Goal: Navigation & Orientation: Find specific page/section

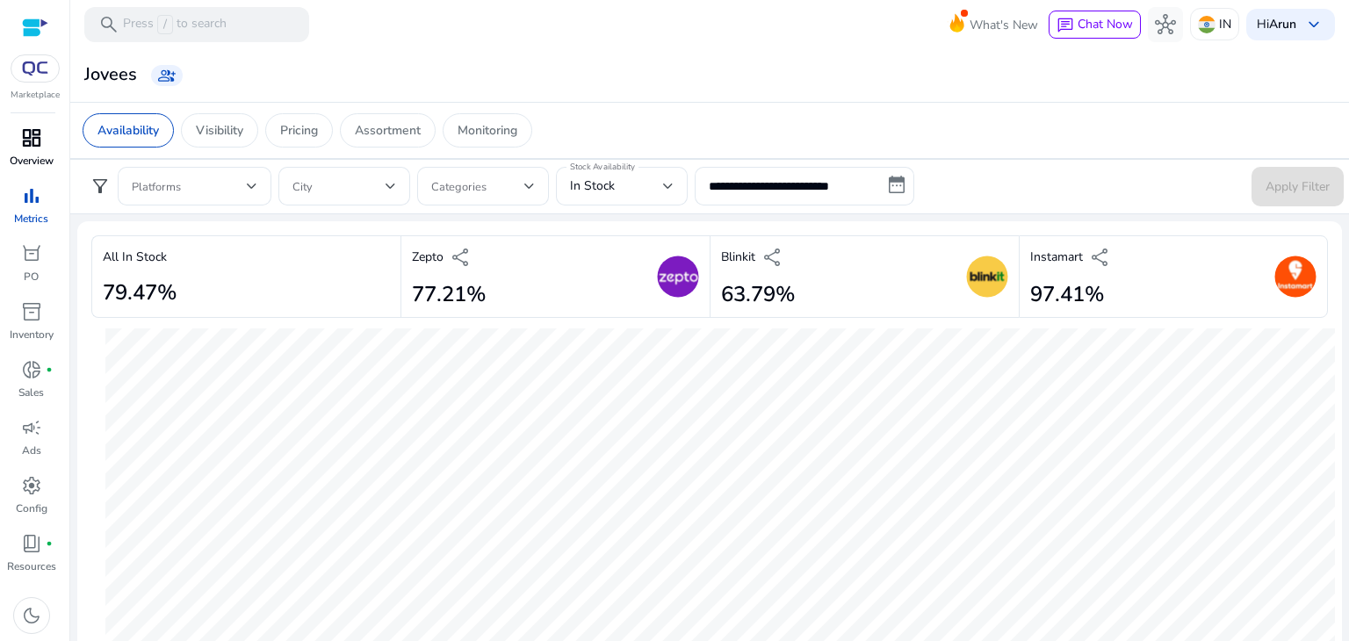
scroll to position [993, 0]
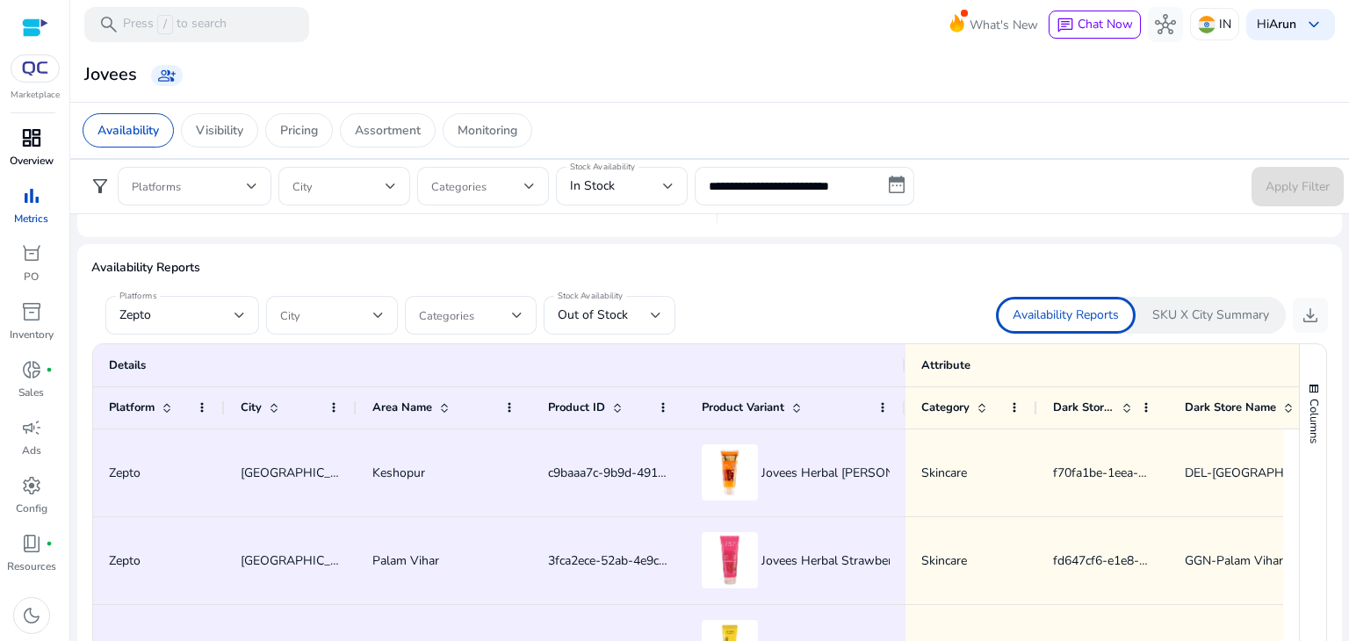
click at [33, 155] on p "Overview" at bounding box center [32, 161] width 44 height 16
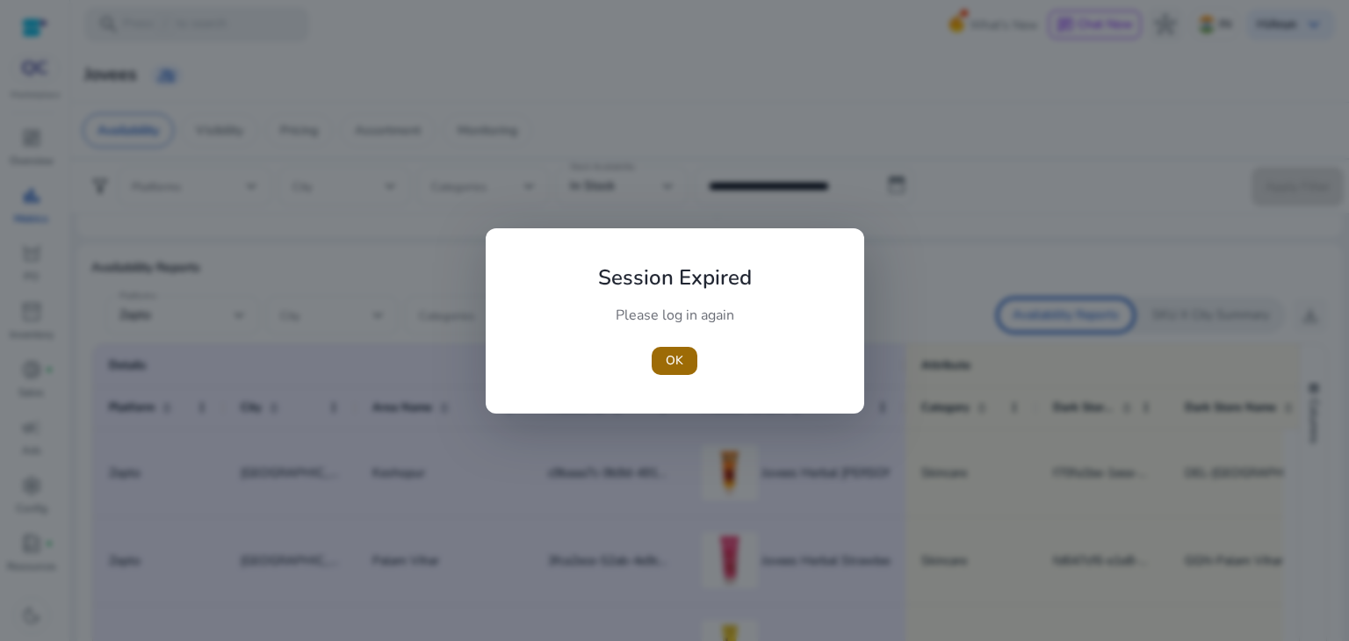
click at [674, 363] on span "OK" at bounding box center [675, 360] width 18 height 18
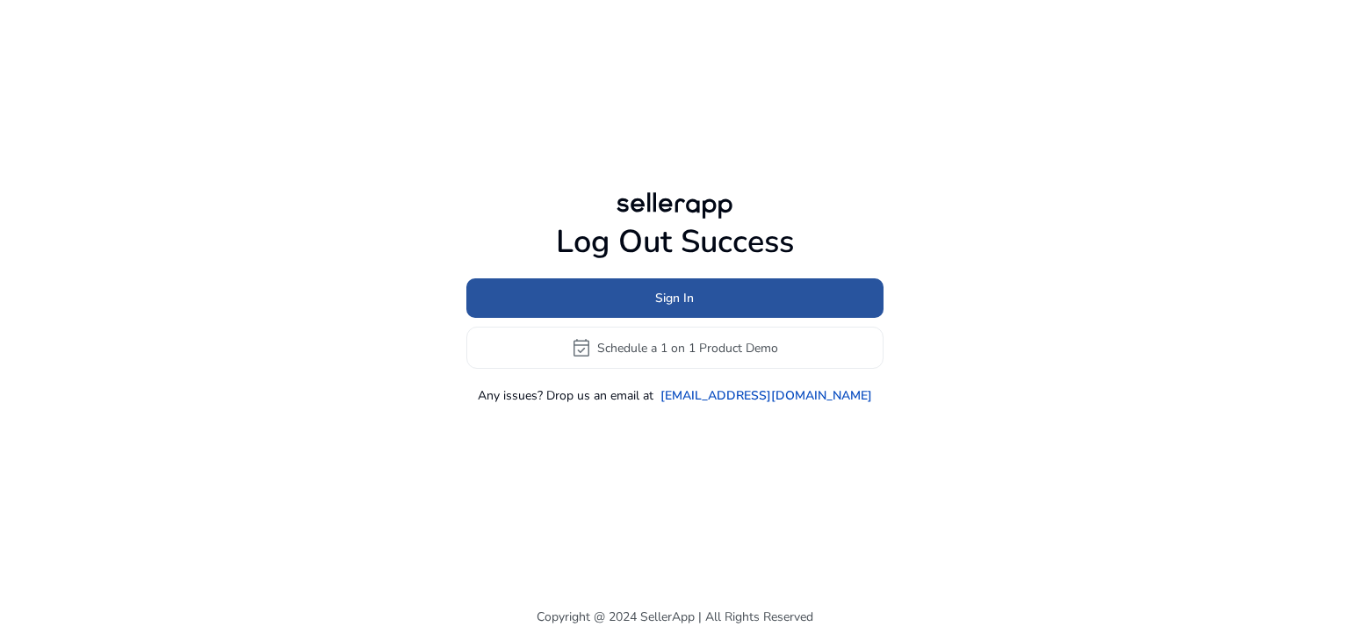
click at [668, 296] on span "Sign In" at bounding box center [674, 298] width 39 height 18
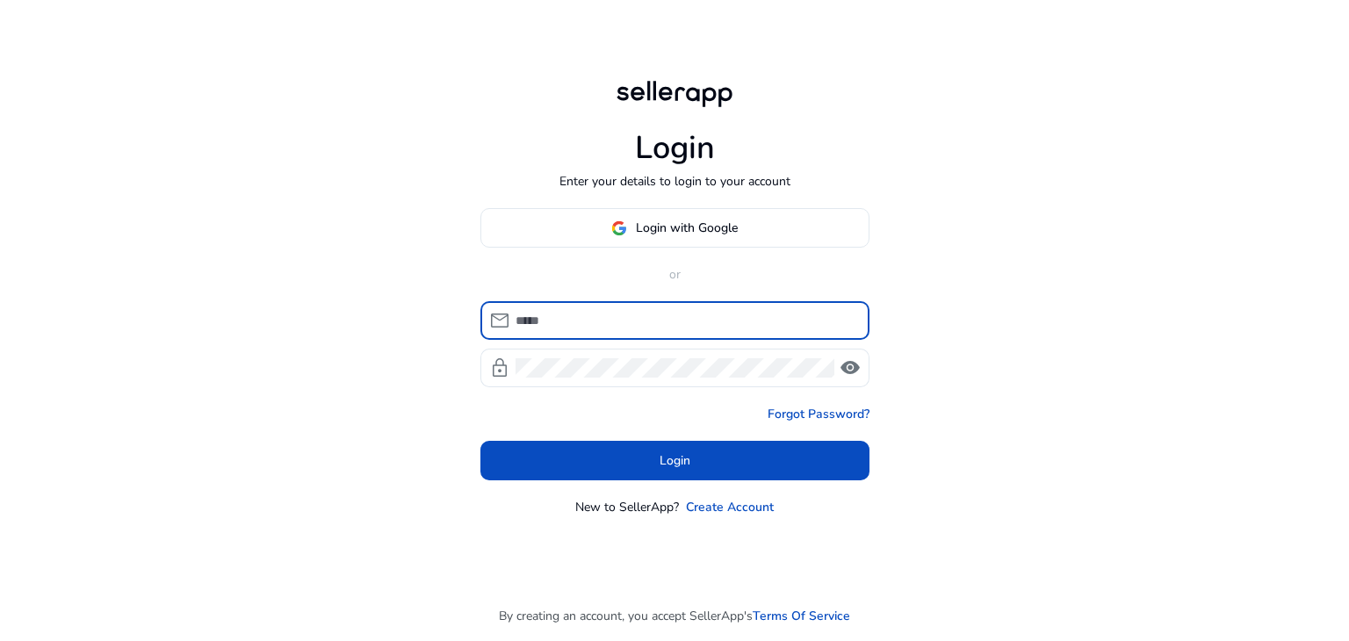
click at [594, 316] on input at bounding box center [686, 320] width 340 height 19
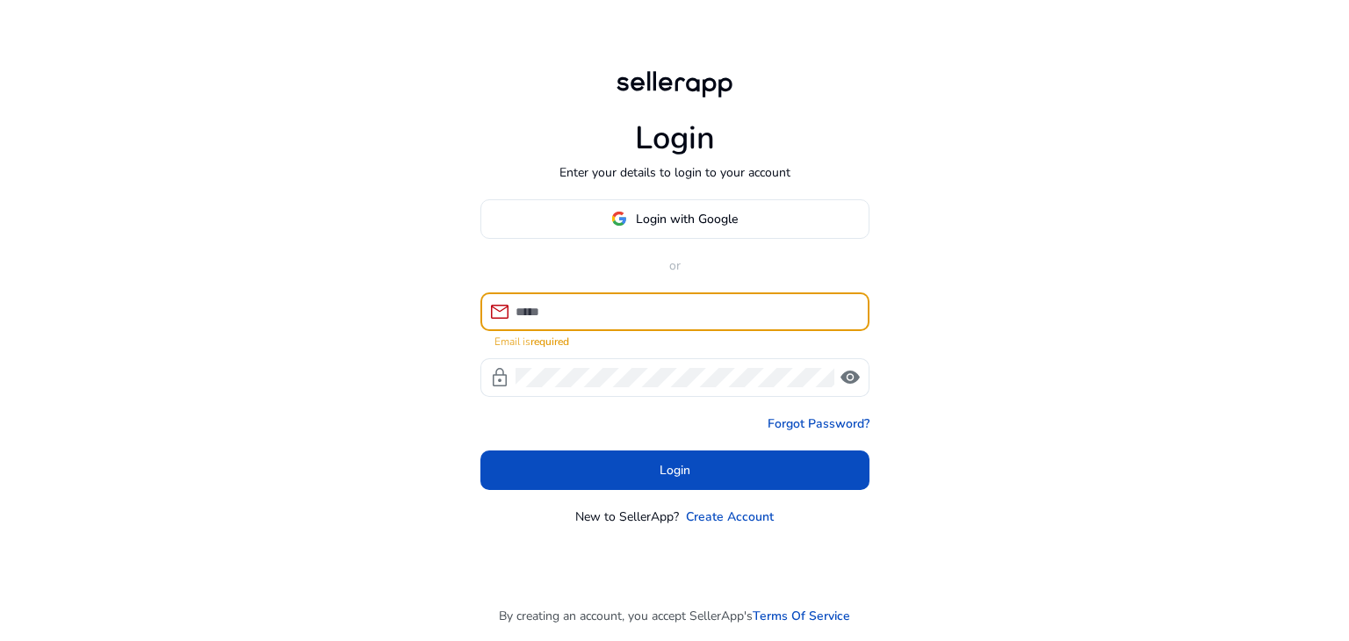
type input "**********"
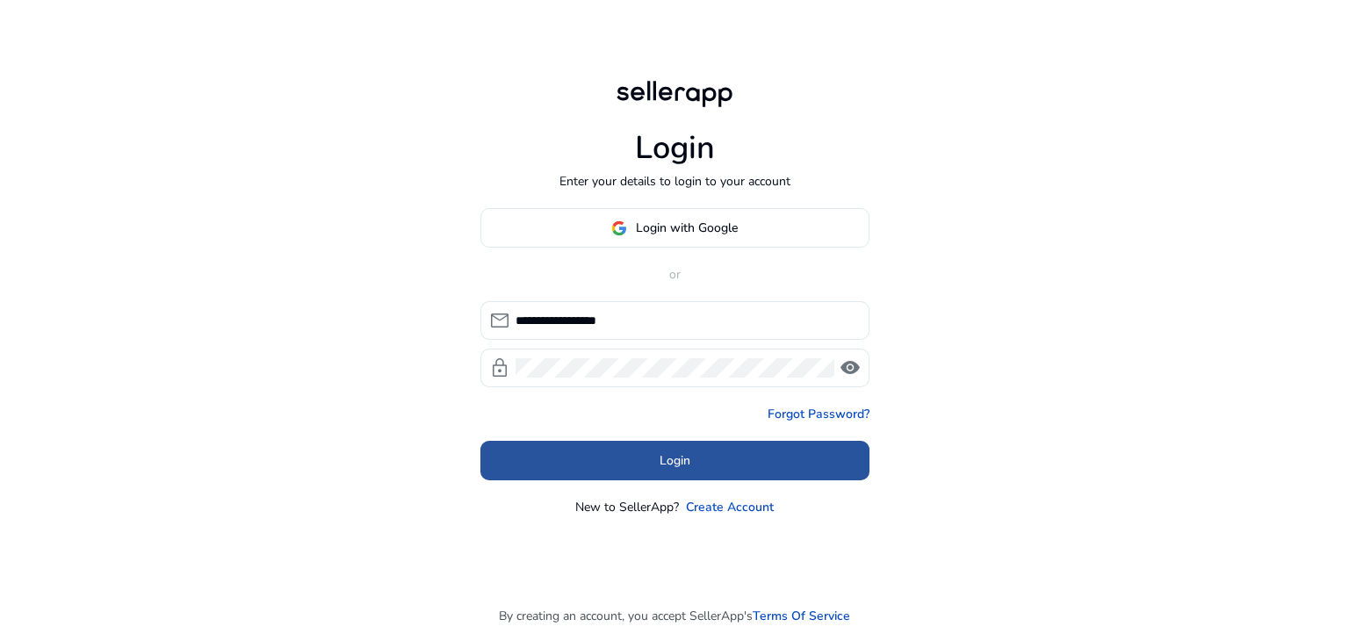
click at [647, 458] on span at bounding box center [674, 461] width 389 height 42
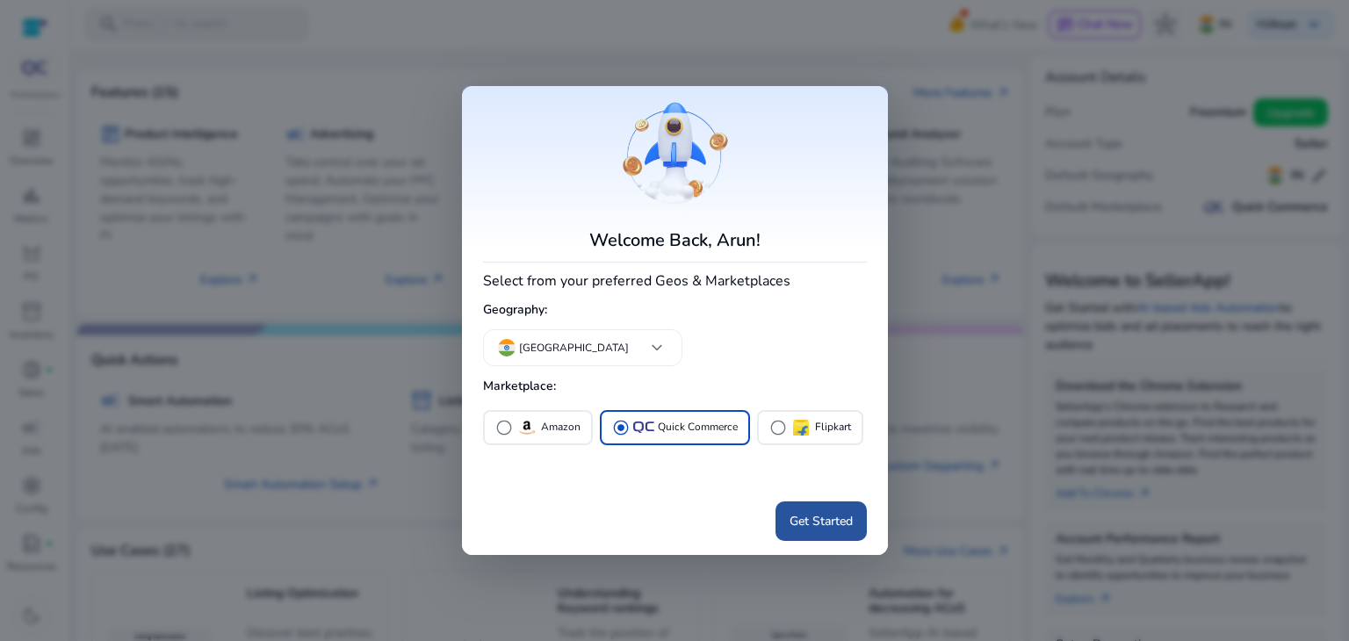
click at [826, 527] on span "Get Started" at bounding box center [821, 521] width 63 height 18
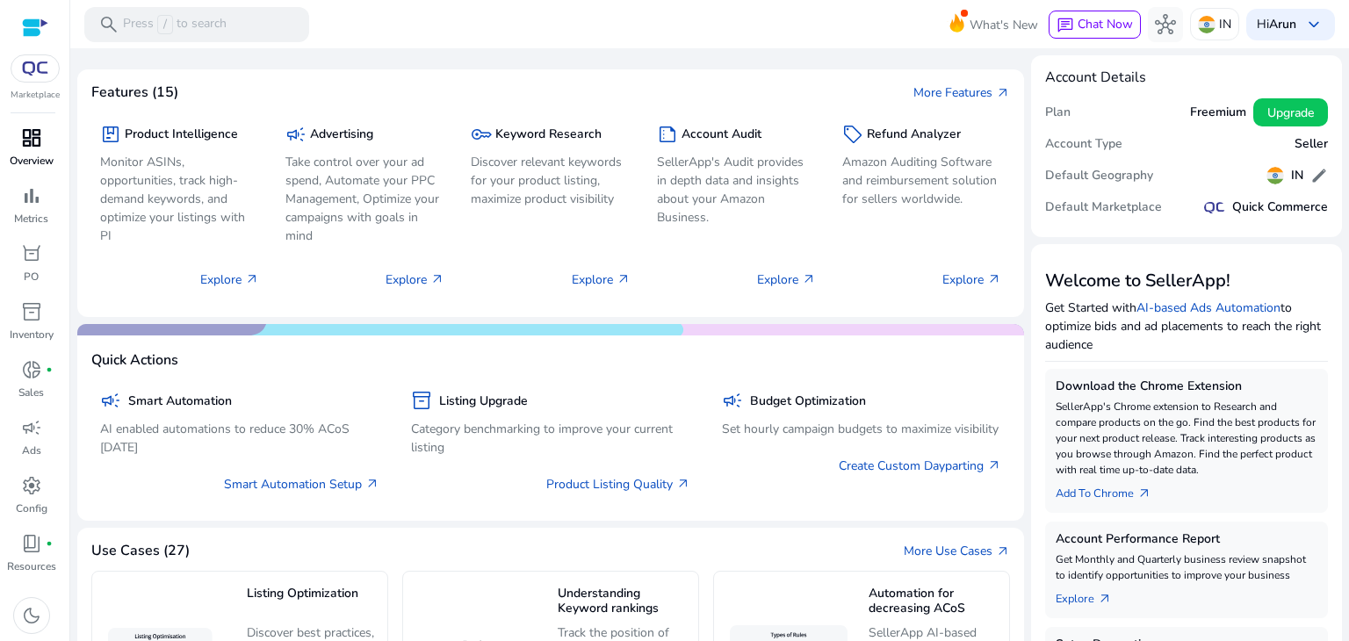
click at [18, 141] on div "dashboard" at bounding box center [31, 138] width 49 height 28
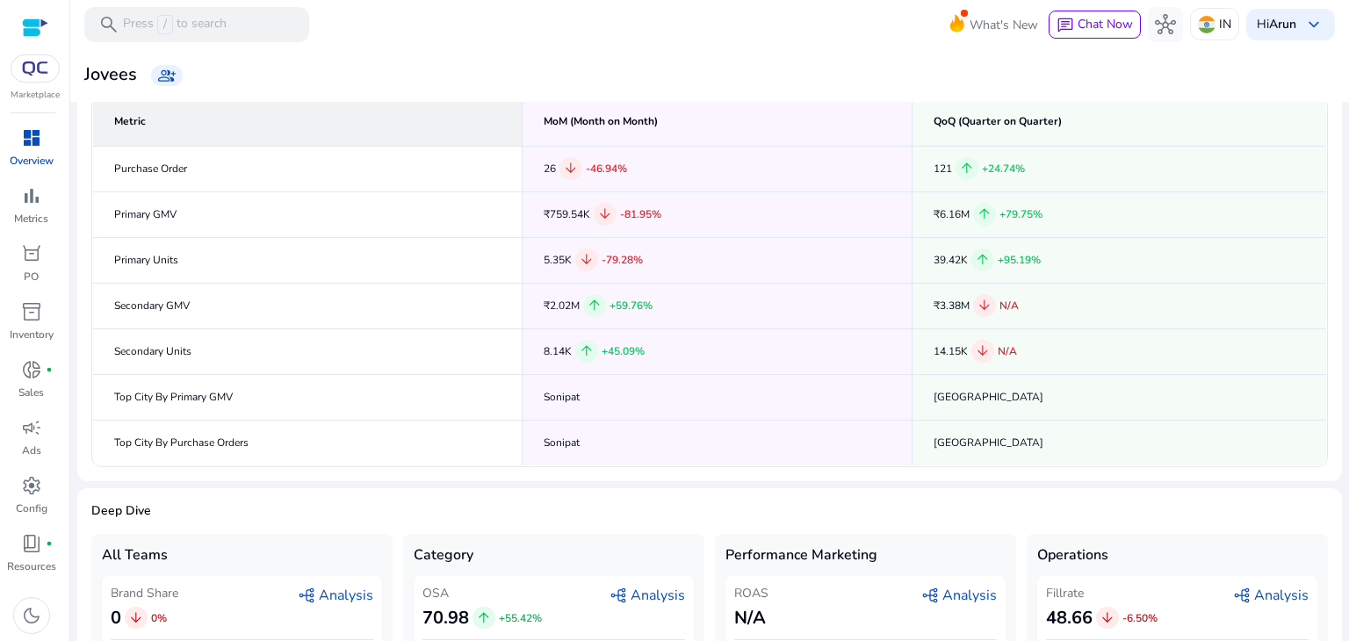
scroll to position [218, 0]
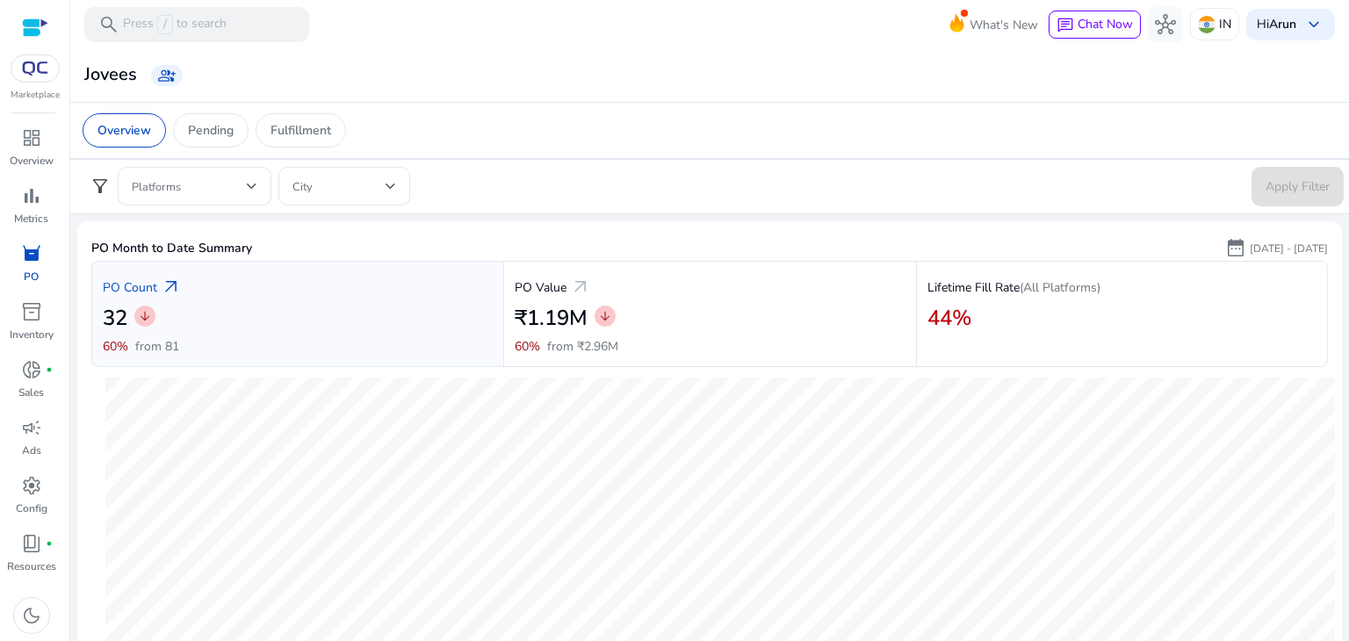
click at [18, 136] on div "dashboard" at bounding box center [31, 138] width 49 height 28
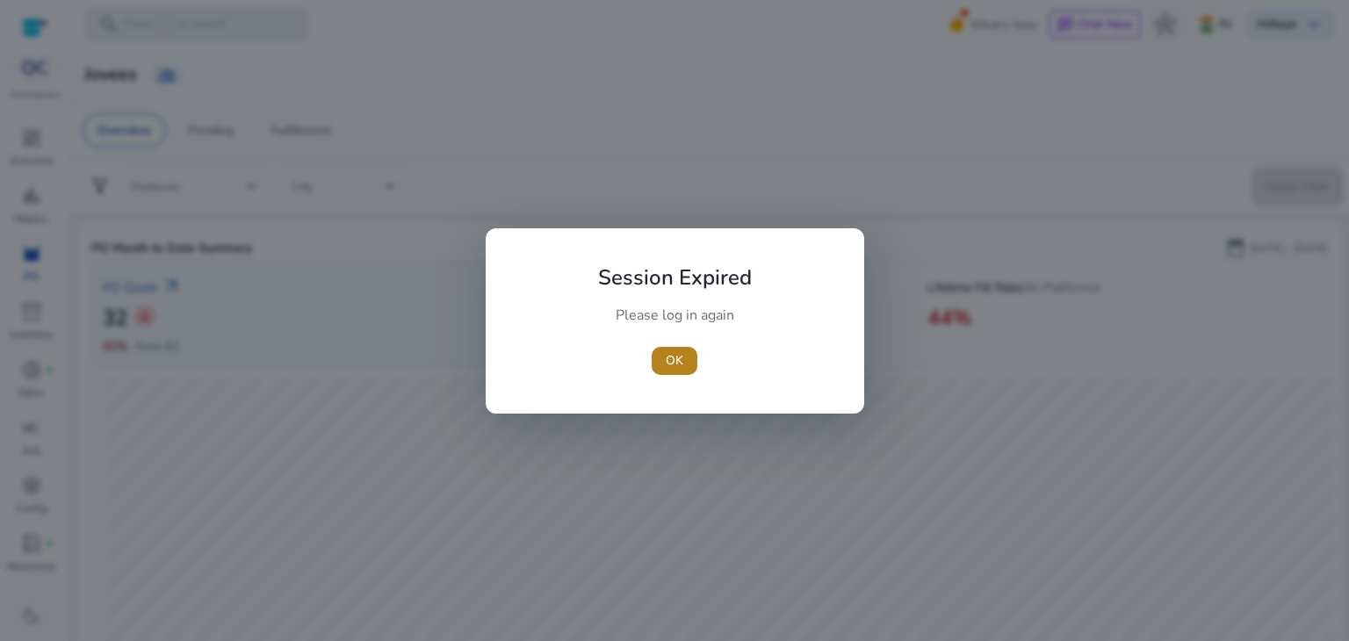
click at [683, 366] on span "button" at bounding box center [675, 361] width 46 height 42
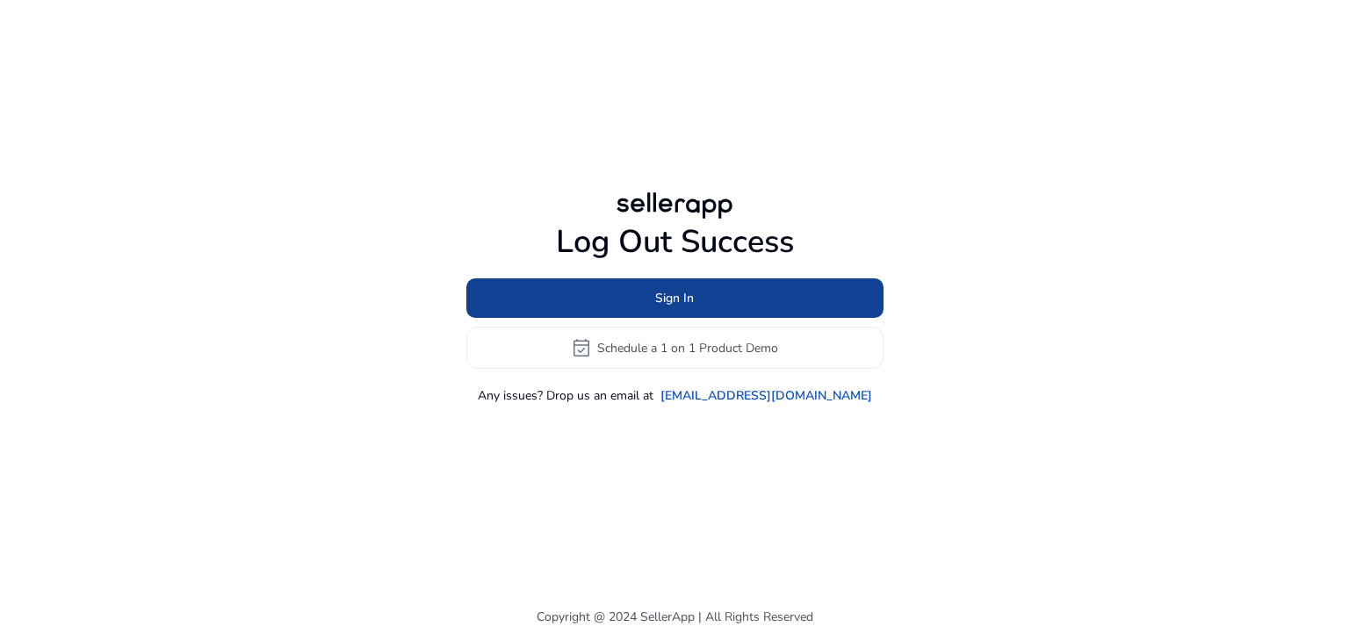
click at [671, 290] on span "Sign In" at bounding box center [674, 298] width 39 height 18
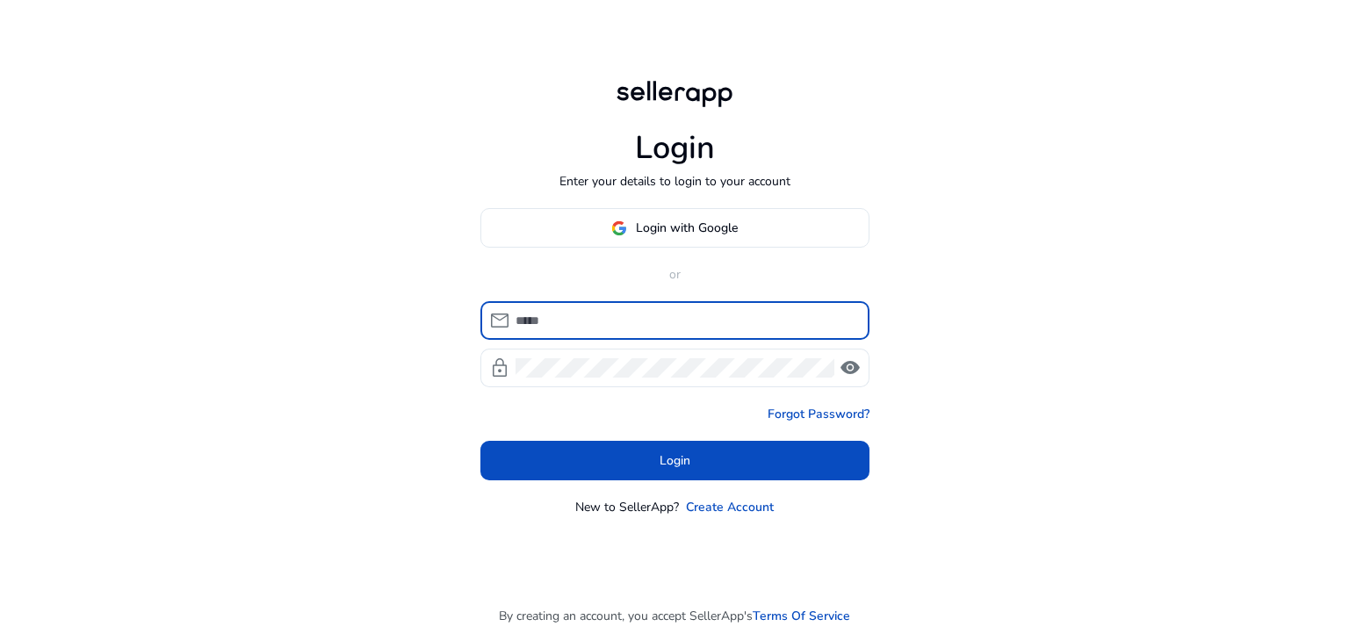
click at [618, 318] on input at bounding box center [686, 320] width 340 height 19
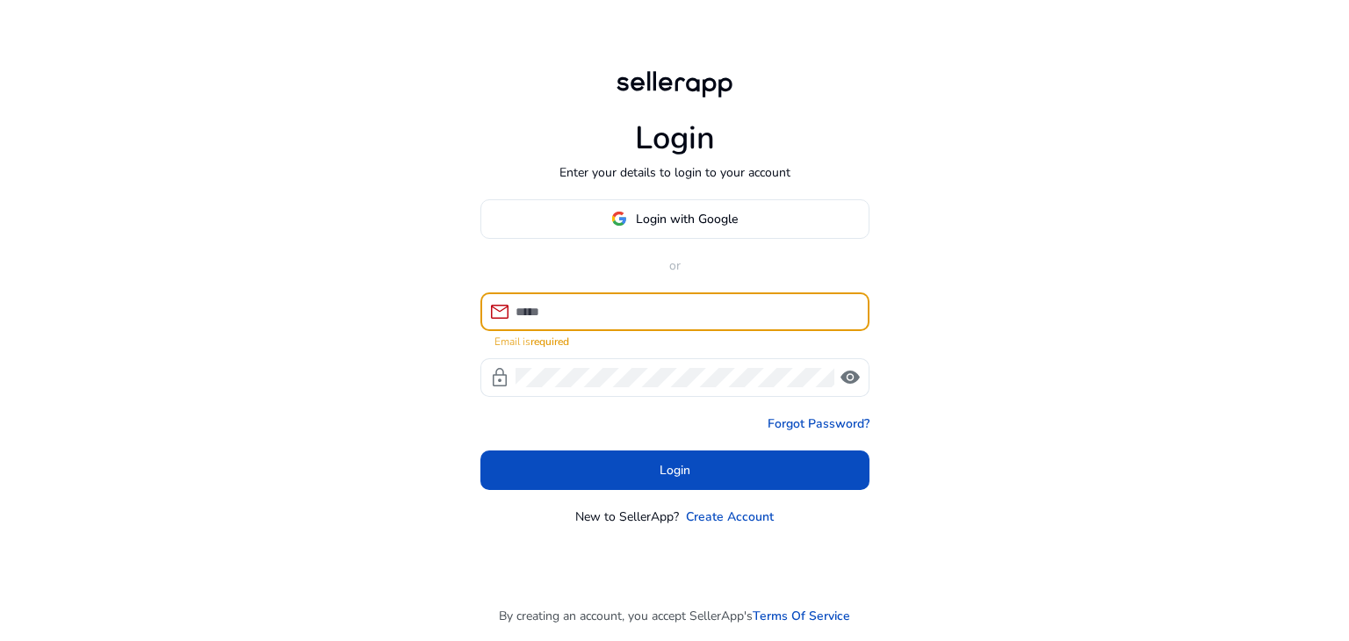
type input "**********"
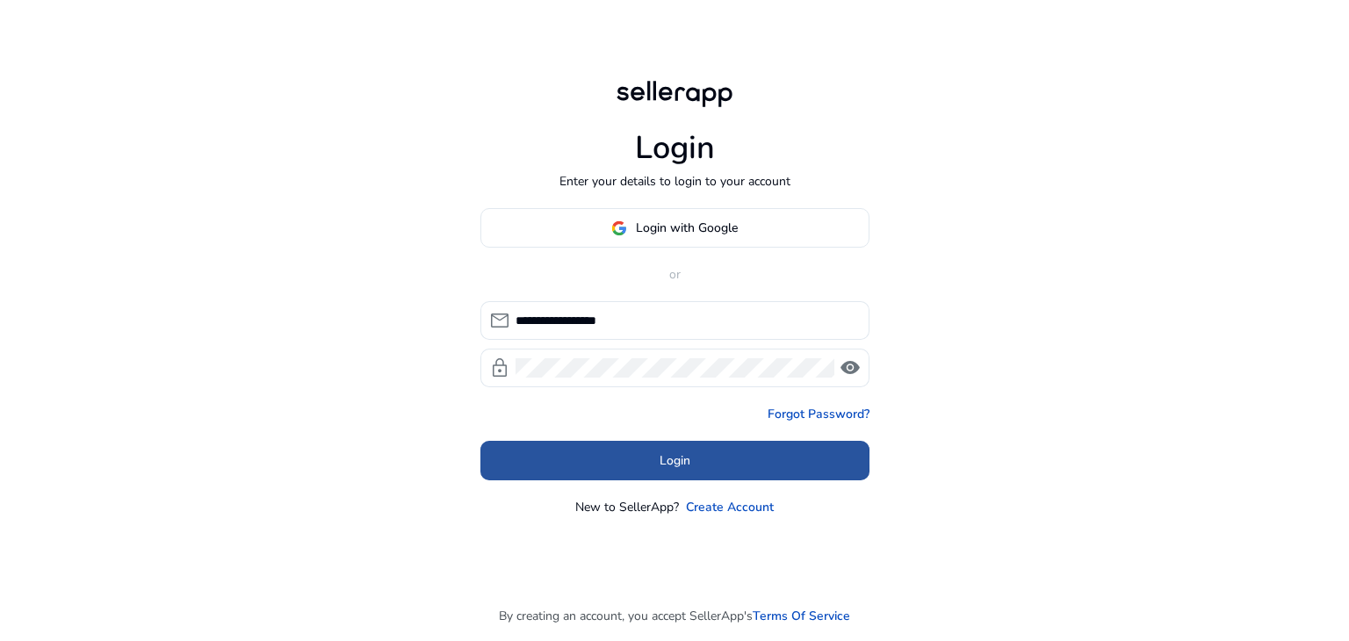
click at [563, 461] on span at bounding box center [674, 461] width 389 height 42
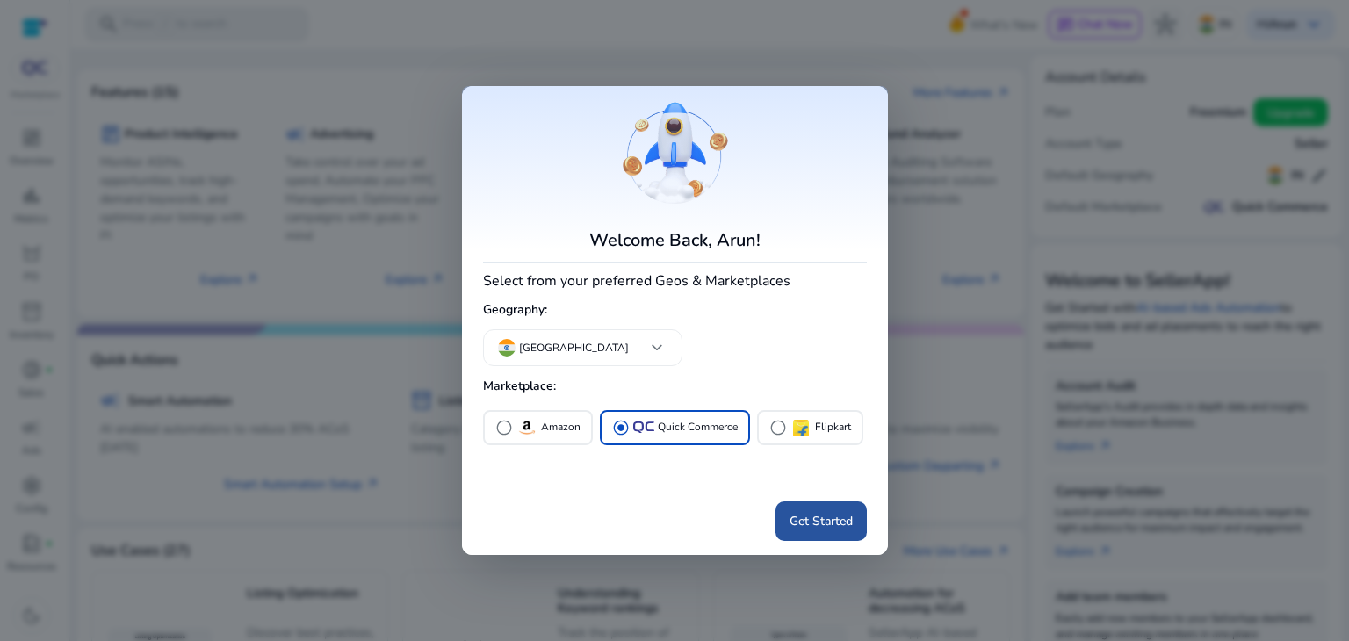
click at [822, 533] on span at bounding box center [821, 521] width 91 height 42
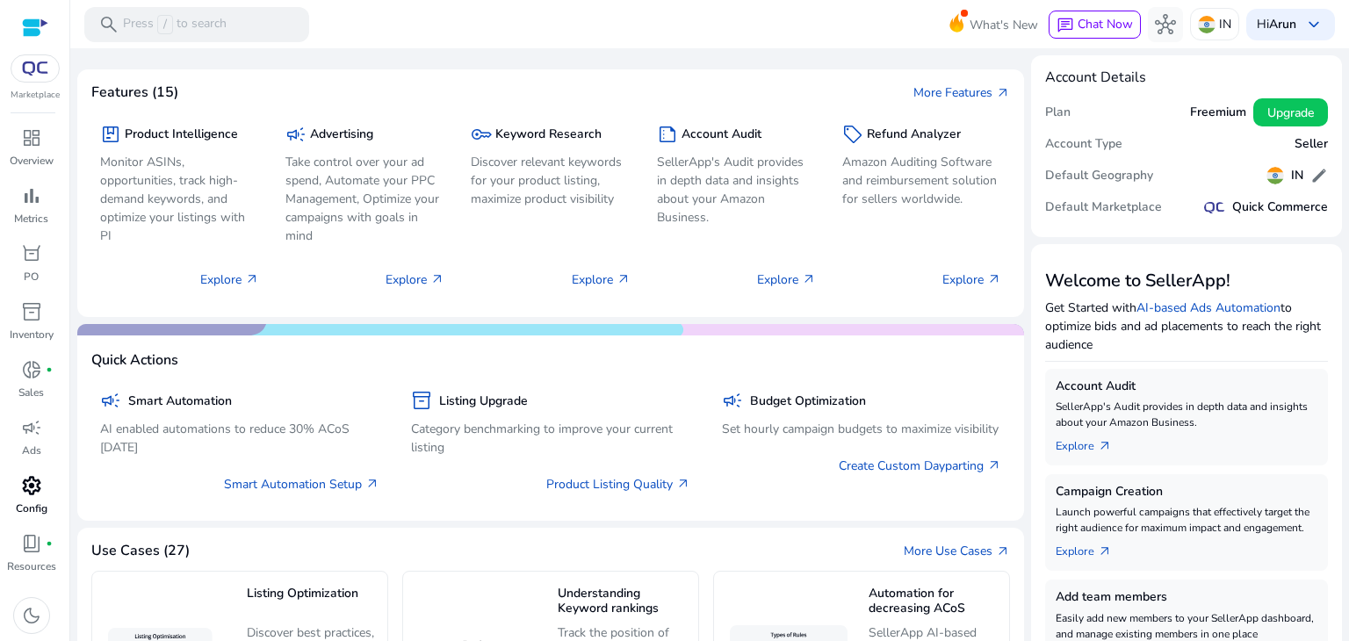
click at [25, 488] on span "settings" at bounding box center [31, 485] width 21 height 21
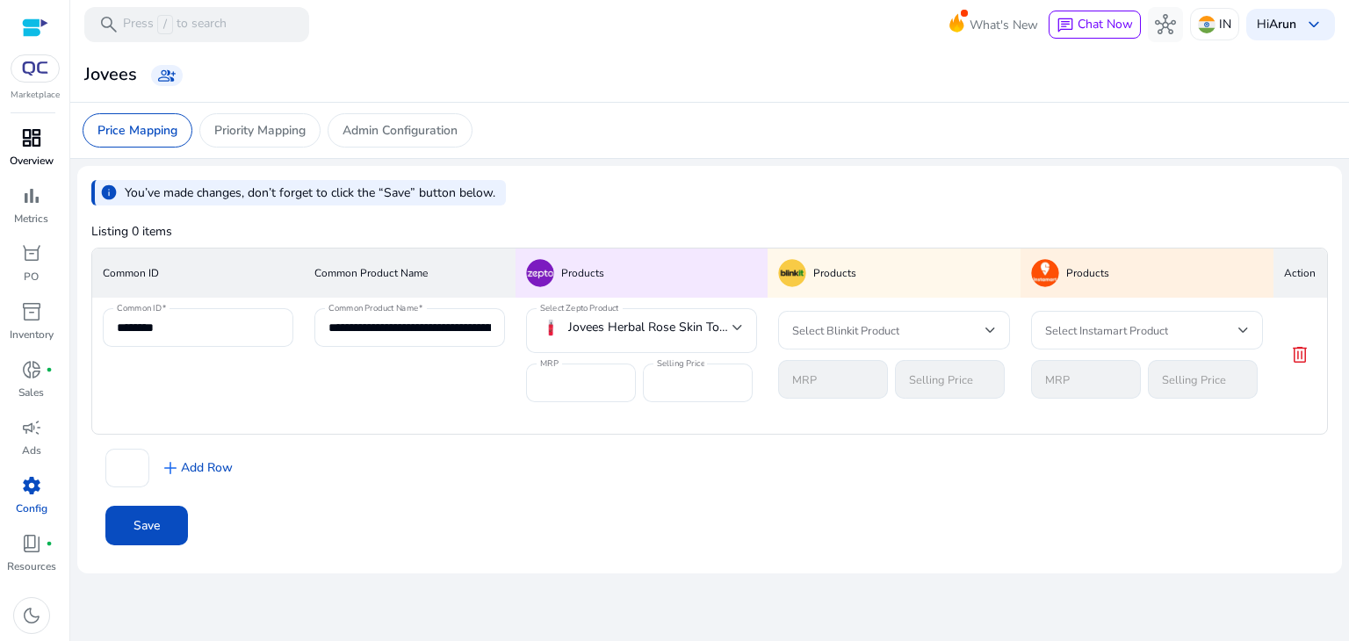
click at [27, 145] on span "dashboard" at bounding box center [31, 137] width 21 height 21
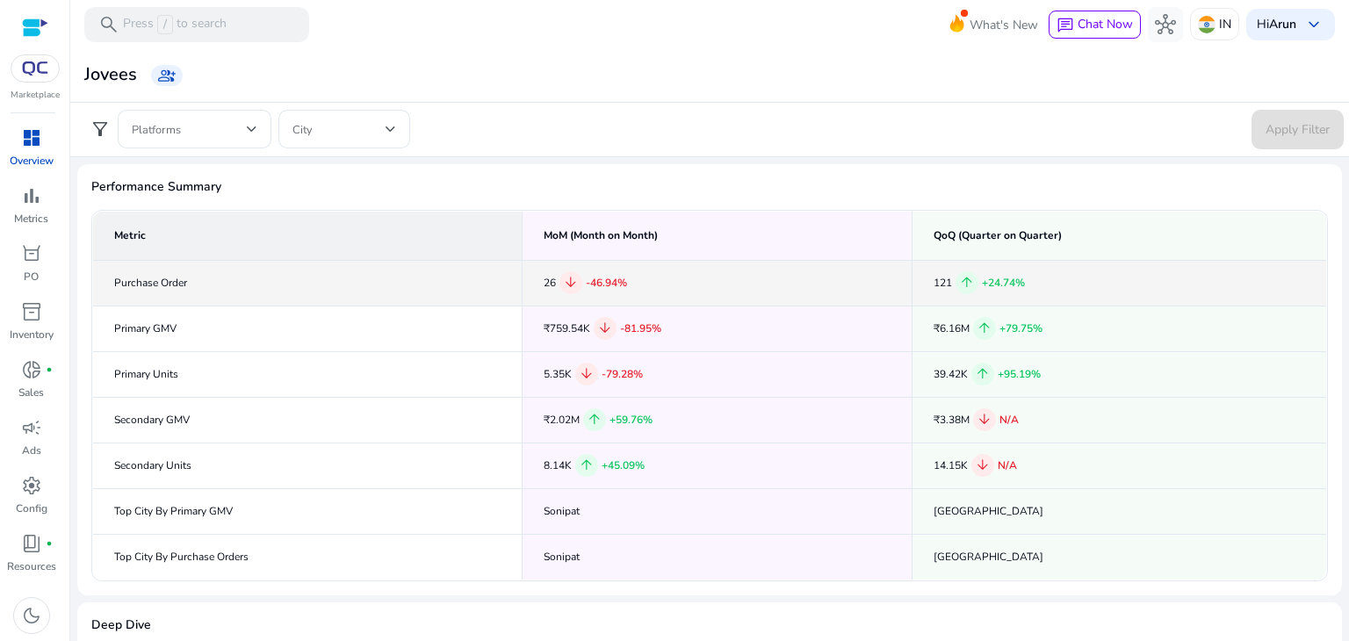
click at [566, 284] on span "arrow_downward" at bounding box center [571, 283] width 16 height 16
click at [126, 282] on td "Purchase Order" at bounding box center [308, 283] width 430 height 46
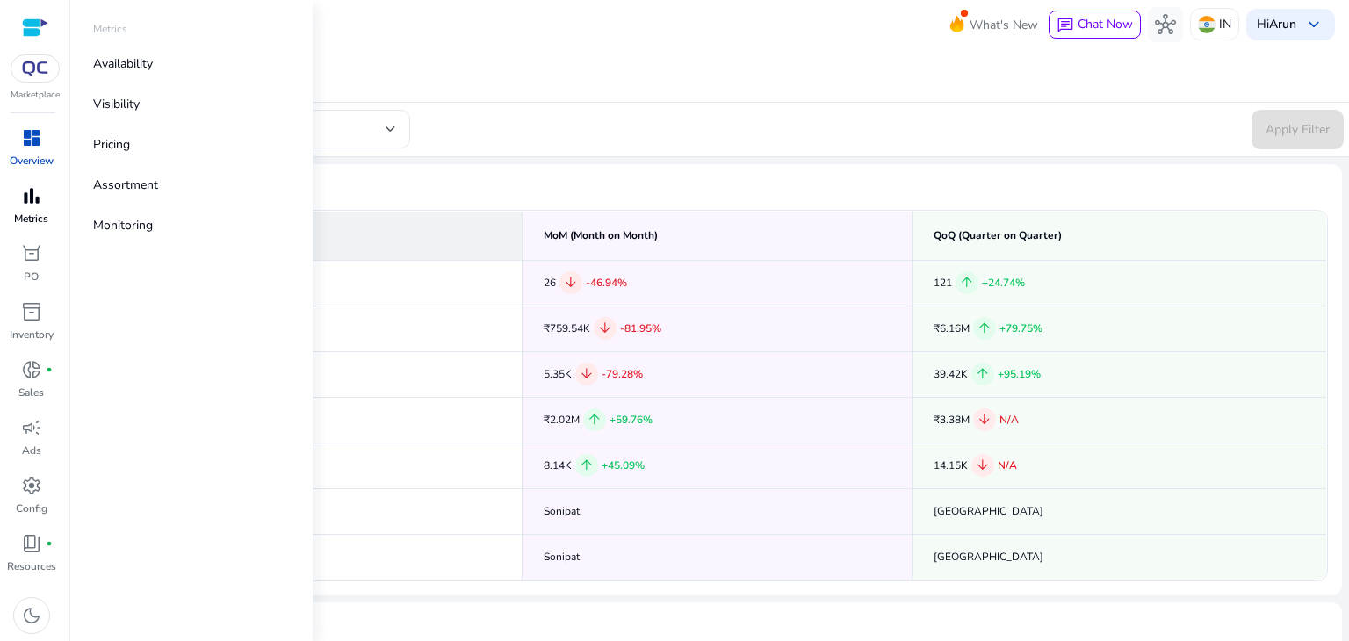
click at [22, 206] on span "bar_chart" at bounding box center [31, 195] width 21 height 21
